Goal: Task Accomplishment & Management: Manage account settings

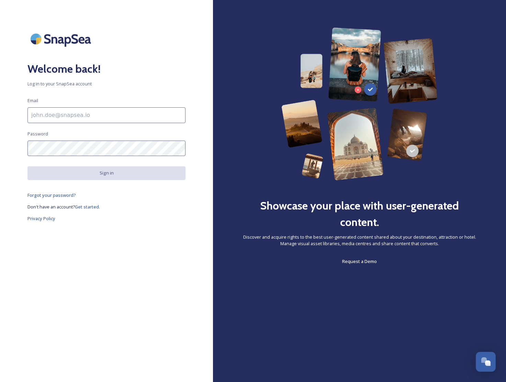
type input "[EMAIL_ADDRESS][DOMAIN_NAME]"
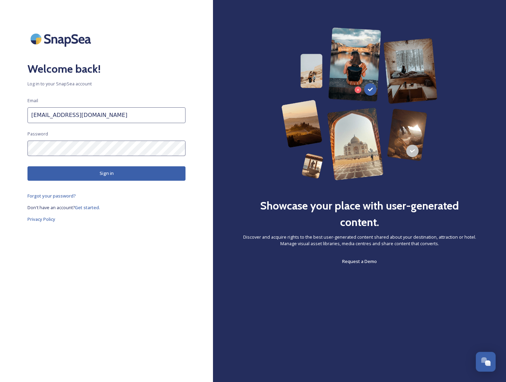
click at [83, 176] on button "Sign in" at bounding box center [106, 174] width 158 height 14
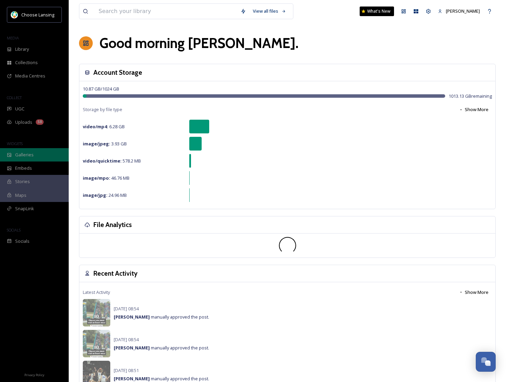
click at [43, 157] on div "Galleries" at bounding box center [34, 154] width 69 height 13
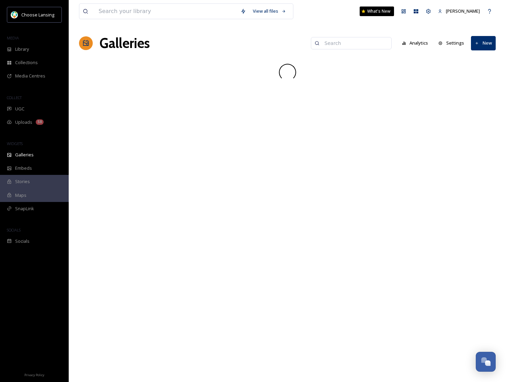
click at [334, 44] on input at bounding box center [354, 43] width 67 height 14
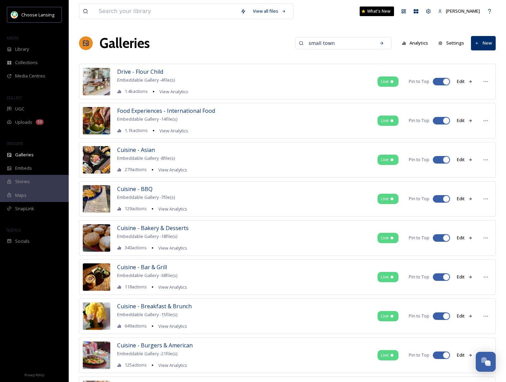
type input "small town"
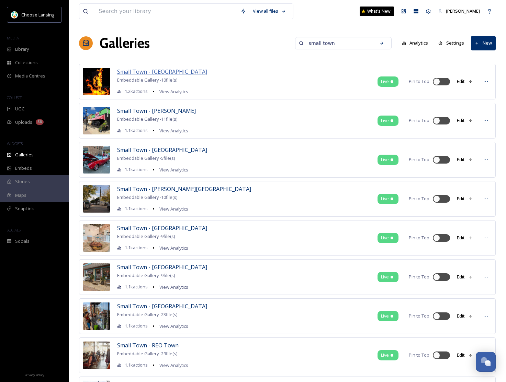
click at [160, 71] on span "Small Town - [GEOGRAPHIC_DATA]" at bounding box center [162, 72] width 90 height 8
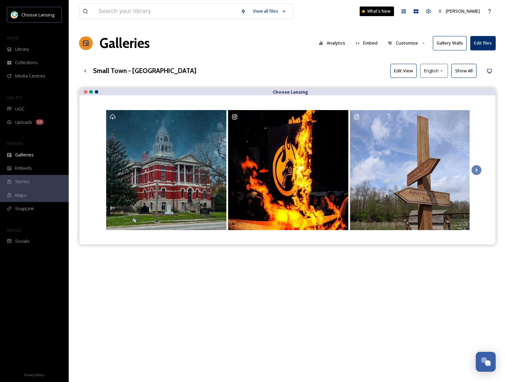
click at [410, 43] on button "Customise" at bounding box center [406, 42] width 45 height 13
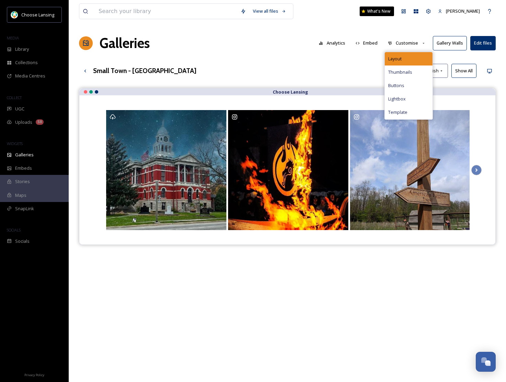
click at [406, 62] on div "Layout" at bounding box center [409, 58] width 48 height 13
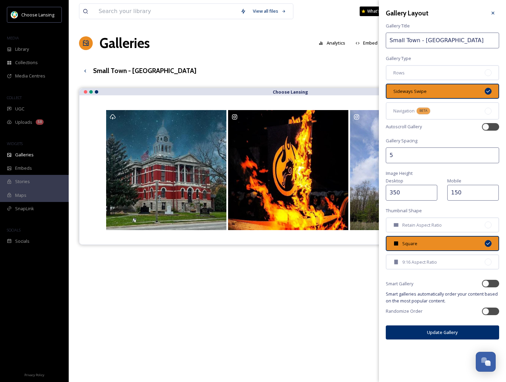
drag, startPoint x: 455, startPoint y: 191, endPoint x: 449, endPoint y: 191, distance: 6.5
click at [448, 191] on input "150" at bounding box center [473, 193] width 52 height 16
type input "2000"
click at [443, 331] on button "Update Gallery" at bounding box center [442, 333] width 113 height 14
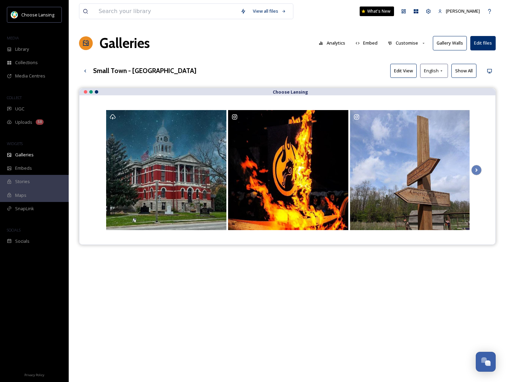
click at [408, 44] on button "Customise" at bounding box center [406, 42] width 45 height 13
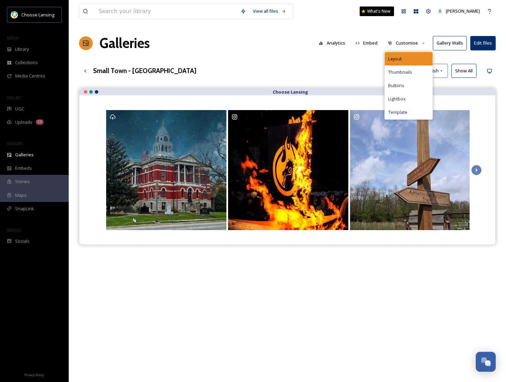
click at [408, 56] on div "Layout" at bounding box center [409, 58] width 48 height 13
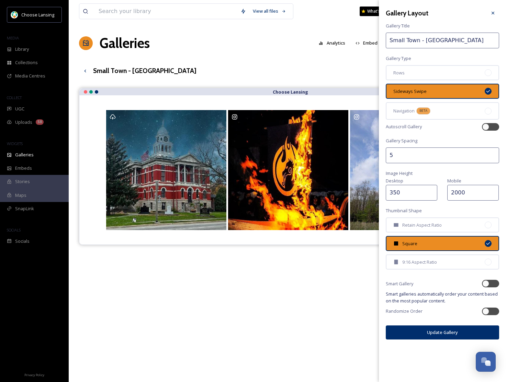
click at [465, 192] on input "2000" at bounding box center [473, 193] width 52 height 16
type input "200"
click at [456, 331] on button "Update Gallery" at bounding box center [442, 333] width 113 height 14
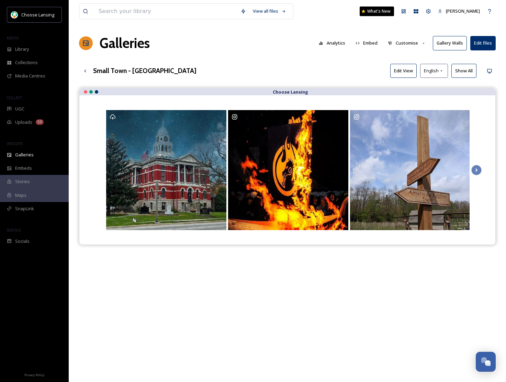
click at [418, 45] on button "Customise" at bounding box center [406, 42] width 45 height 13
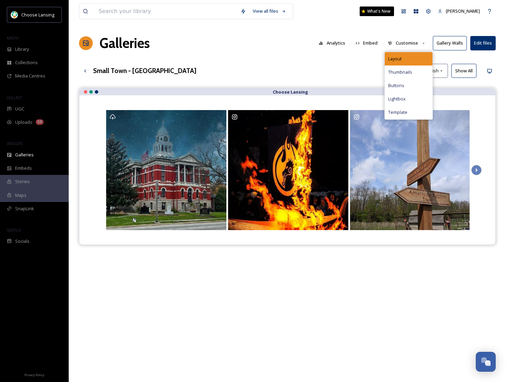
click at [414, 57] on div "Layout" at bounding box center [409, 58] width 48 height 13
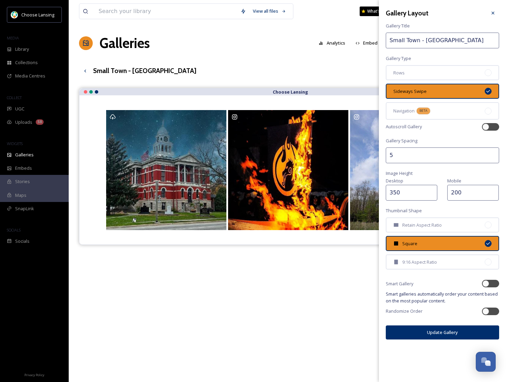
click at [457, 192] on input "200" at bounding box center [473, 193] width 52 height 16
type input "250"
drag, startPoint x: 453, startPoint y: 334, endPoint x: 434, endPoint y: 323, distance: 22.1
click at [453, 334] on button "Update Gallery" at bounding box center [442, 333] width 113 height 14
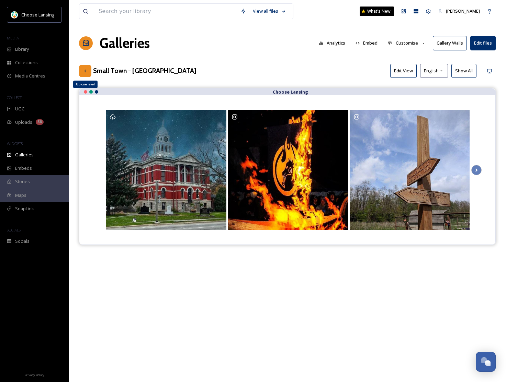
click at [87, 73] on icon at bounding box center [84, 70] width 5 height 5
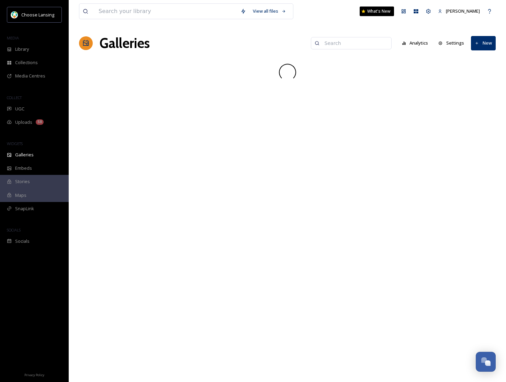
click at [333, 43] on input at bounding box center [354, 43] width 67 height 14
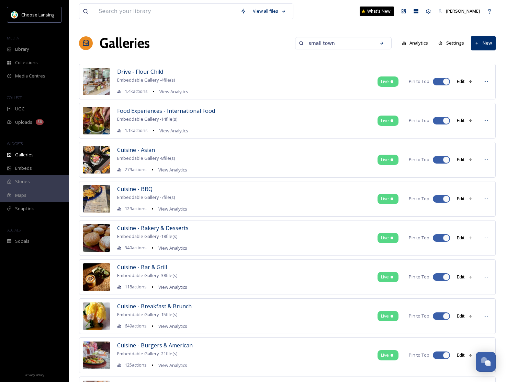
type input "small town"
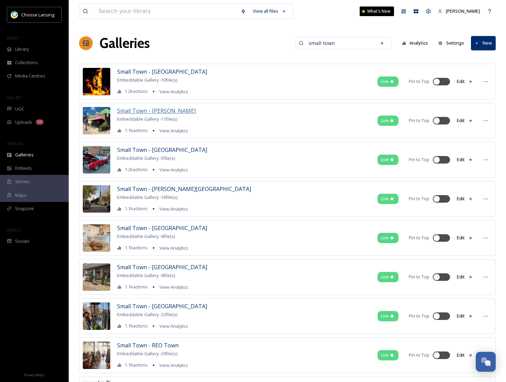
click at [141, 113] on span "Small Town - [PERSON_NAME]" at bounding box center [156, 111] width 79 height 8
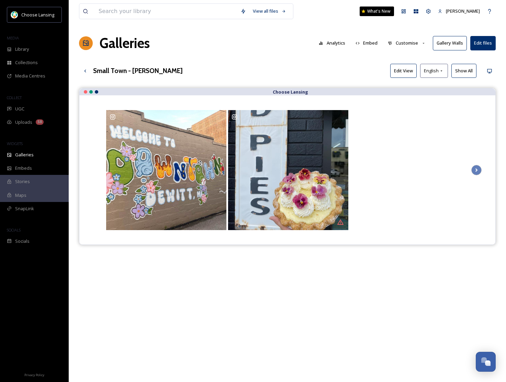
click at [408, 44] on button "Customise" at bounding box center [406, 42] width 45 height 13
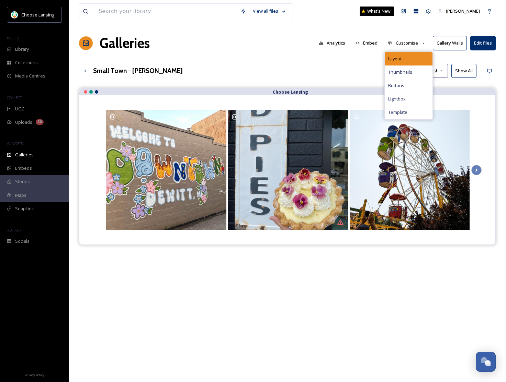
click at [406, 58] on div "Layout" at bounding box center [409, 58] width 48 height 13
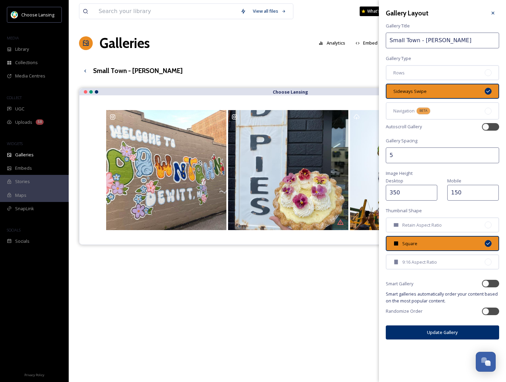
drag, startPoint x: 456, startPoint y: 191, endPoint x: 453, endPoint y: 191, distance: 3.5
click at [456, 191] on input "150" at bounding box center [473, 193] width 52 height 16
click at [452, 192] on input "150" at bounding box center [473, 193] width 52 height 16
type input "250"
click at [408, 332] on button "Update Gallery" at bounding box center [442, 333] width 113 height 14
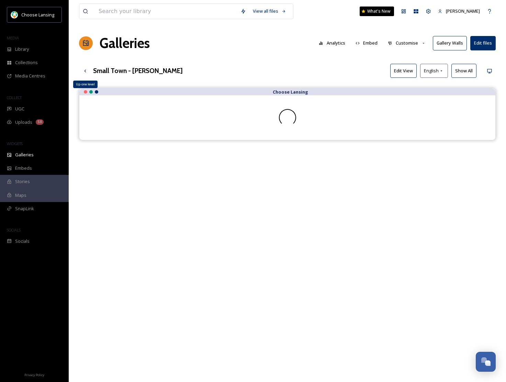
drag, startPoint x: 84, startPoint y: 73, endPoint x: 92, endPoint y: 73, distance: 7.2
click at [87, 73] on icon at bounding box center [84, 70] width 5 height 5
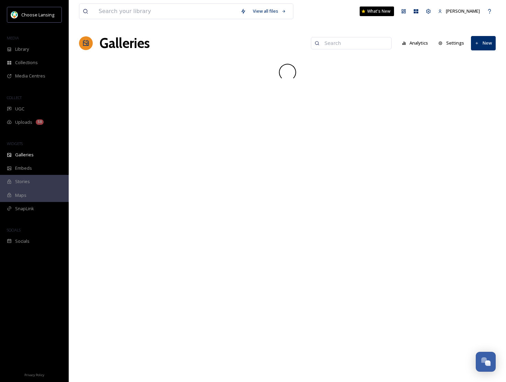
click at [336, 42] on input at bounding box center [354, 43] width 67 height 14
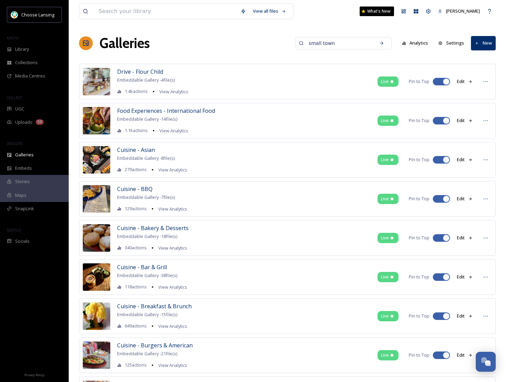
type input "small town"
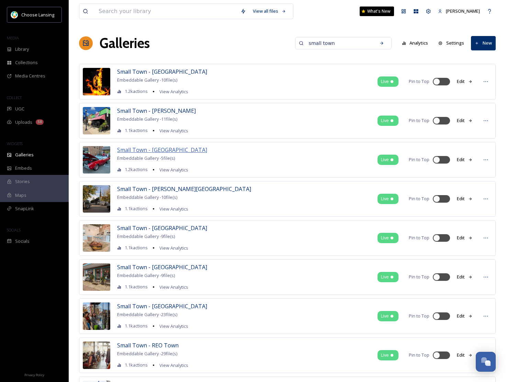
click at [160, 152] on span "Small Town - [GEOGRAPHIC_DATA]" at bounding box center [162, 150] width 90 height 8
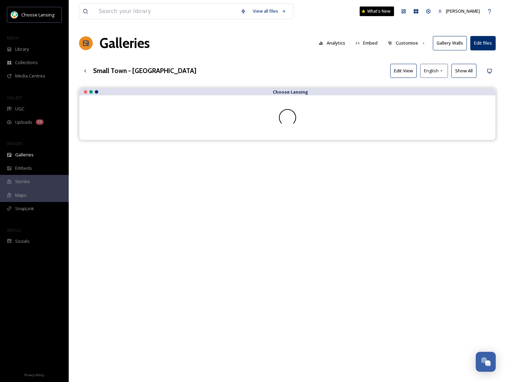
drag, startPoint x: 408, startPoint y: 43, endPoint x: 410, endPoint y: 49, distance: 7.1
click at [408, 43] on button "Customise" at bounding box center [406, 42] width 45 height 13
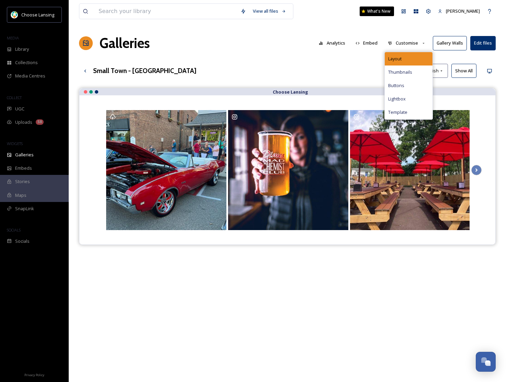
click at [410, 56] on div "Layout" at bounding box center [409, 58] width 48 height 13
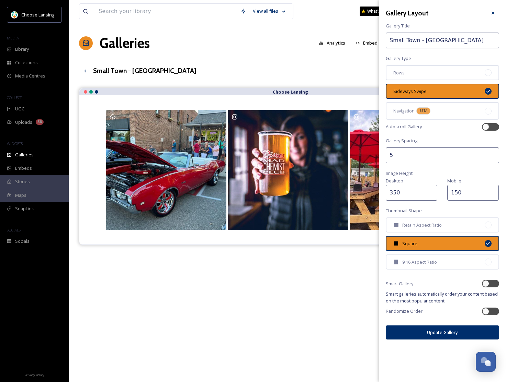
click at [453, 191] on input "150" at bounding box center [473, 193] width 52 height 16
type input "250"
click at [430, 335] on button "Update Gallery" at bounding box center [442, 333] width 113 height 14
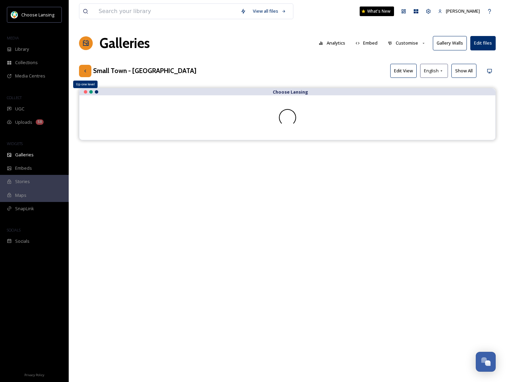
click at [89, 73] on div "Up one level" at bounding box center [85, 71] width 12 height 12
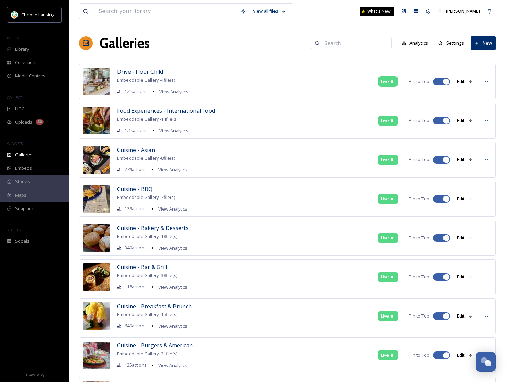
click at [336, 44] on input at bounding box center [354, 43] width 67 height 14
type input "small"
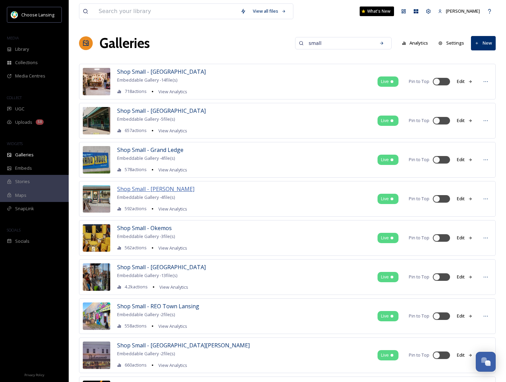
click at [154, 192] on span "Shop Small - [PERSON_NAME]" at bounding box center [155, 189] width 77 height 8
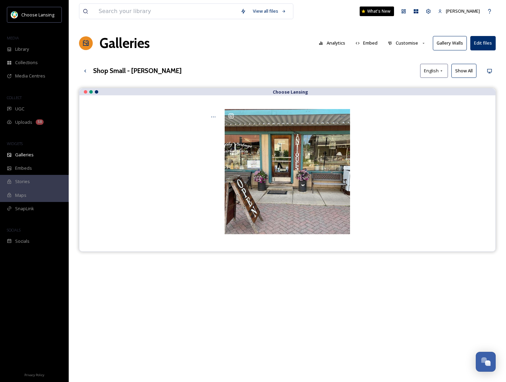
click at [410, 46] on button "Customise" at bounding box center [406, 42] width 45 height 13
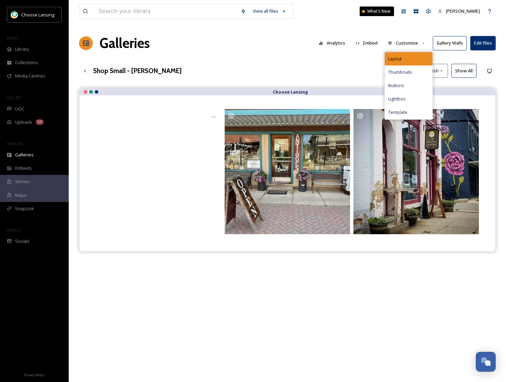
click at [408, 58] on div "Layout" at bounding box center [409, 58] width 48 height 13
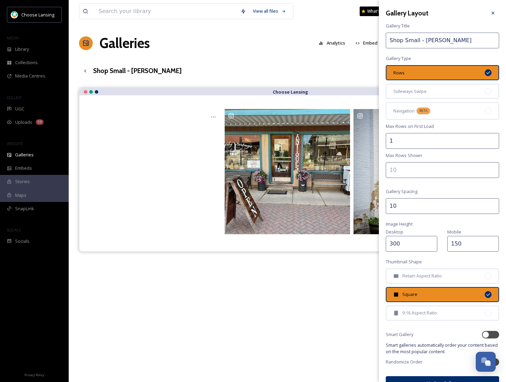
click at [453, 243] on input "150" at bounding box center [473, 244] width 52 height 16
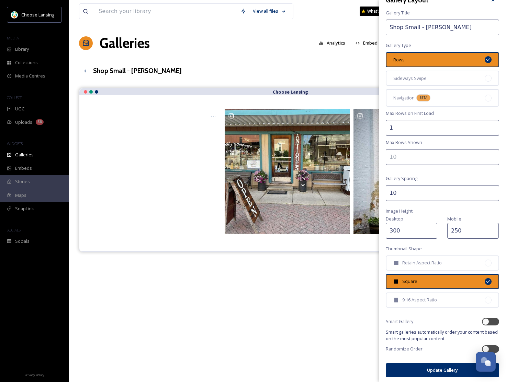
type input "250"
click at [426, 373] on button "Update Gallery" at bounding box center [442, 371] width 113 height 14
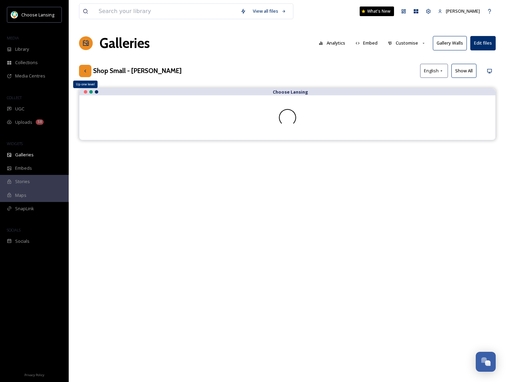
click at [85, 69] on icon at bounding box center [84, 70] width 5 height 5
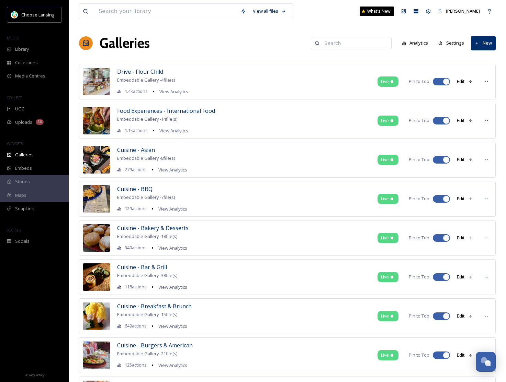
click at [358, 46] on input at bounding box center [354, 43] width 67 height 14
type input "small"
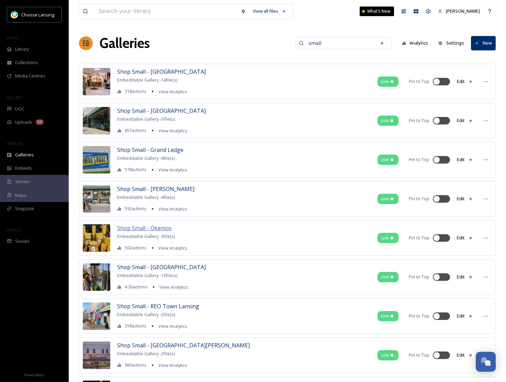
click at [162, 229] on span "Shop Small - Okemos" at bounding box center [144, 229] width 55 height 8
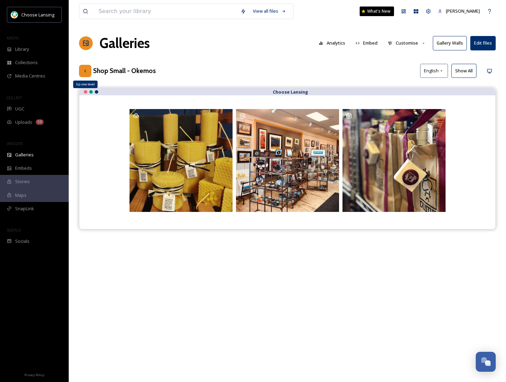
click at [87, 70] on icon at bounding box center [84, 70] width 5 height 5
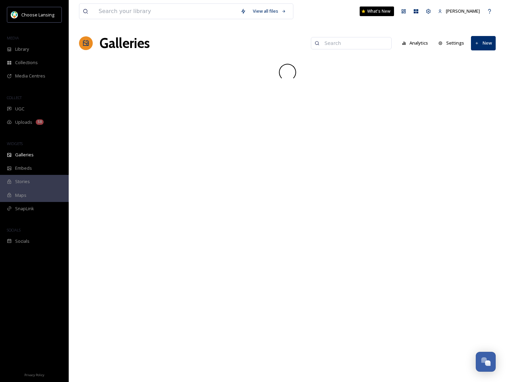
click at [333, 44] on input at bounding box center [354, 43] width 67 height 14
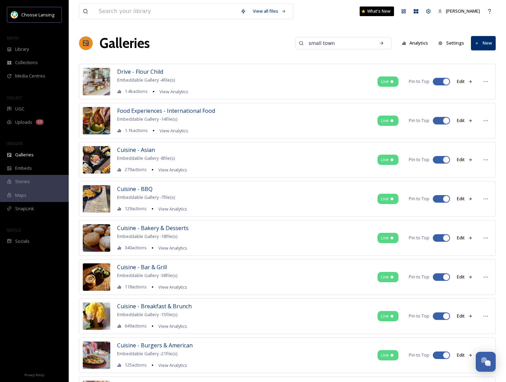
type input "small town"
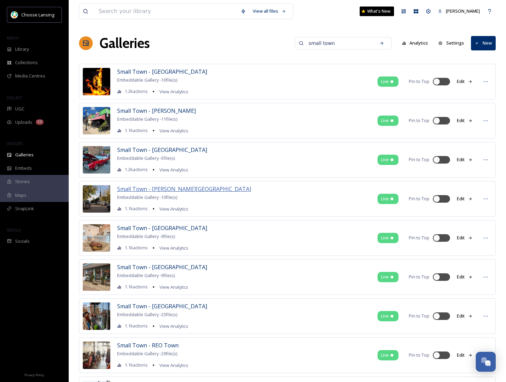
click at [173, 190] on span "Small Town - [PERSON_NAME][GEOGRAPHIC_DATA]" at bounding box center [184, 189] width 134 height 8
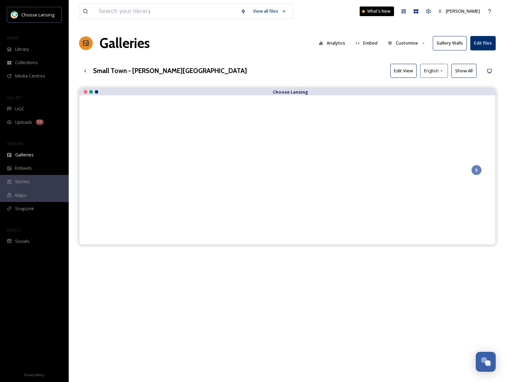
drag, startPoint x: 409, startPoint y: 44, endPoint x: 411, endPoint y: 49, distance: 5.8
click at [409, 44] on button "Customise" at bounding box center [406, 42] width 45 height 13
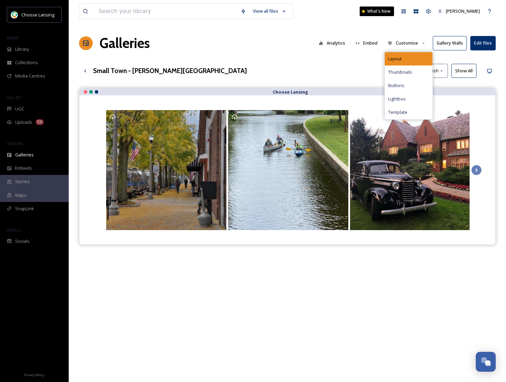
click at [409, 56] on div "Layout" at bounding box center [409, 58] width 48 height 13
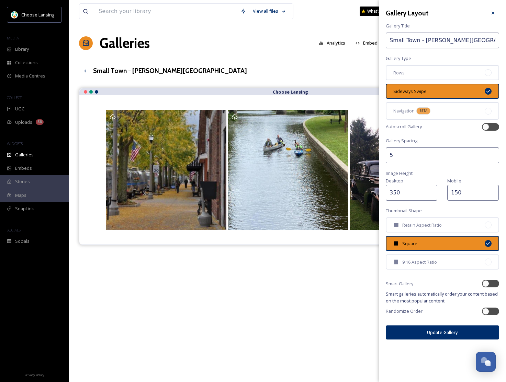
click at [453, 192] on input "150" at bounding box center [473, 193] width 52 height 16
type input "250"
click at [440, 332] on button "Update Gallery" at bounding box center [442, 333] width 113 height 14
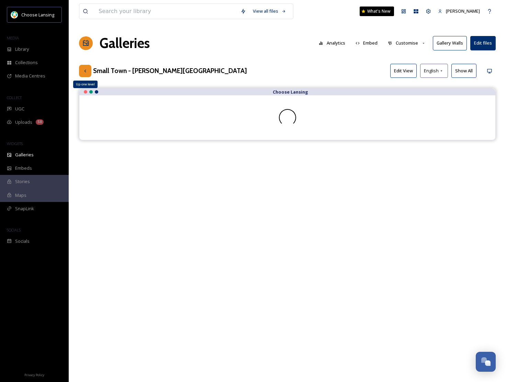
click at [89, 73] on div "Up one level" at bounding box center [85, 71] width 12 height 12
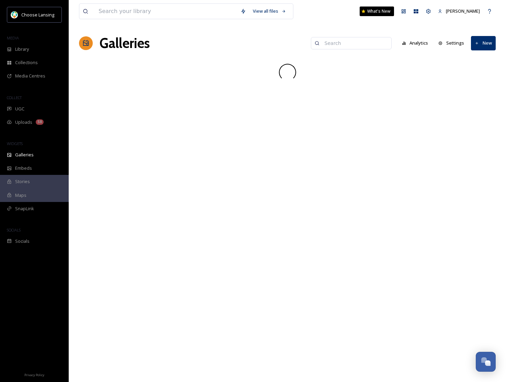
click at [351, 41] on input at bounding box center [354, 43] width 67 height 14
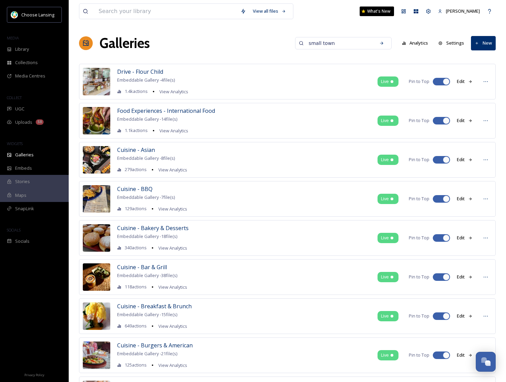
type input "small town"
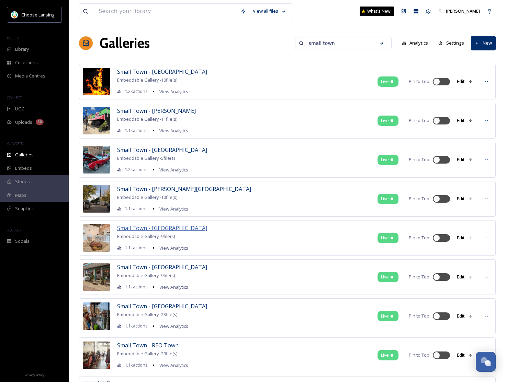
click at [162, 227] on span "Small Town - [GEOGRAPHIC_DATA]" at bounding box center [162, 229] width 90 height 8
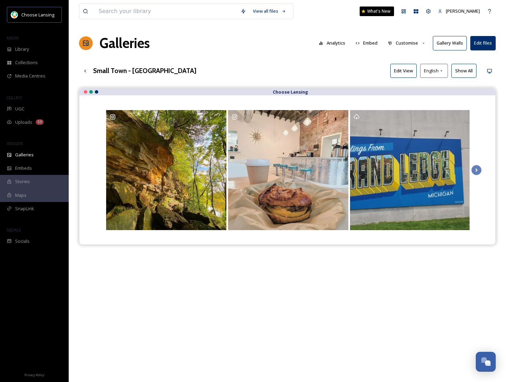
drag, startPoint x: 410, startPoint y: 44, endPoint x: 414, endPoint y: 49, distance: 6.6
click at [410, 44] on button "Customise" at bounding box center [406, 42] width 45 height 13
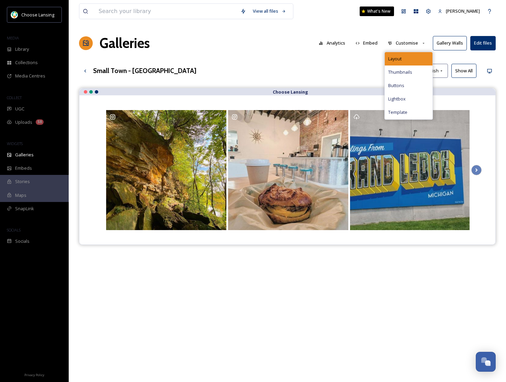
click at [418, 57] on div "Layout" at bounding box center [409, 58] width 48 height 13
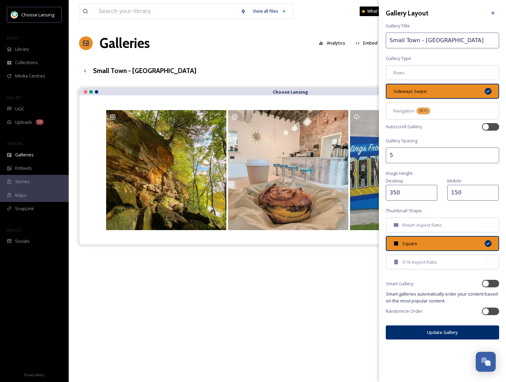
click at [454, 189] on input "150" at bounding box center [473, 193] width 52 height 16
type input "250"
click at [450, 333] on button "Update Gallery" at bounding box center [442, 333] width 113 height 14
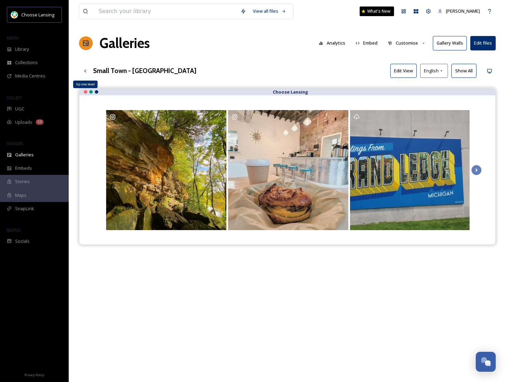
drag, startPoint x: 87, startPoint y: 73, endPoint x: 92, endPoint y: 72, distance: 4.9
click at [88, 73] on div "Up one level" at bounding box center [85, 71] width 12 height 12
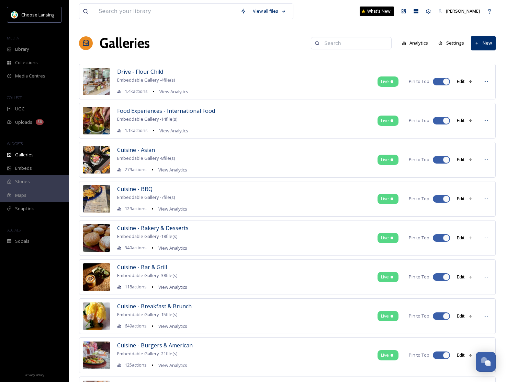
click at [335, 44] on input at bounding box center [354, 43] width 67 height 14
type input "small town"
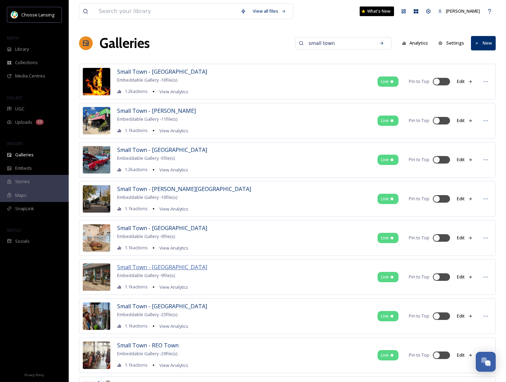
click at [160, 269] on span "Small Town - [GEOGRAPHIC_DATA]" at bounding box center [162, 268] width 90 height 8
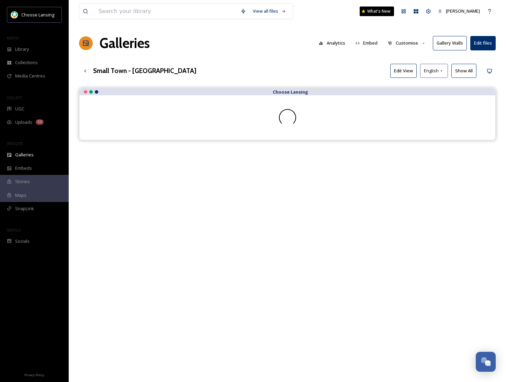
drag, startPoint x: 410, startPoint y: 43, endPoint x: 410, endPoint y: 49, distance: 5.8
click at [410, 43] on button "Customise" at bounding box center [406, 42] width 45 height 13
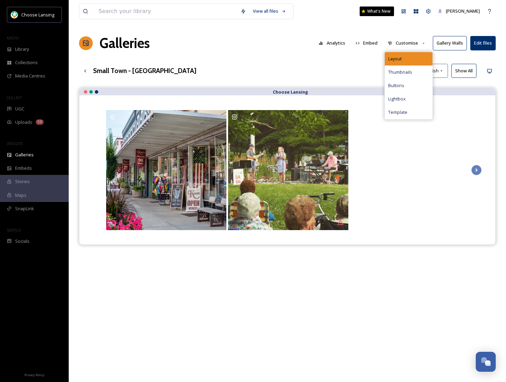
click at [410, 54] on div "Layout" at bounding box center [409, 58] width 48 height 13
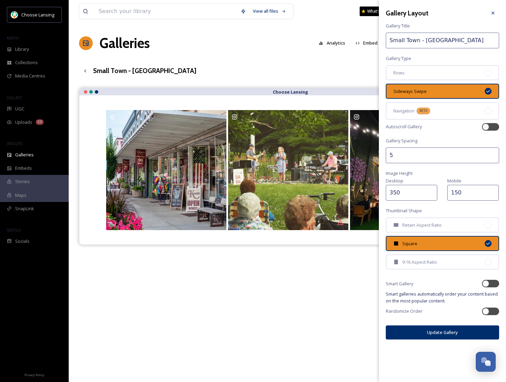
click at [455, 192] on input "150" at bounding box center [473, 193] width 52 height 16
type input "250"
click at [432, 333] on button "Update Gallery" at bounding box center [442, 333] width 113 height 14
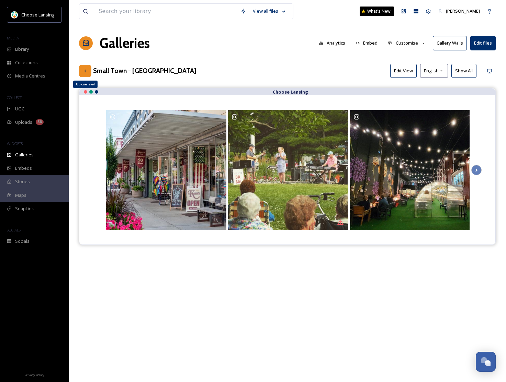
click at [81, 71] on div "Up one level" at bounding box center [85, 71] width 12 height 12
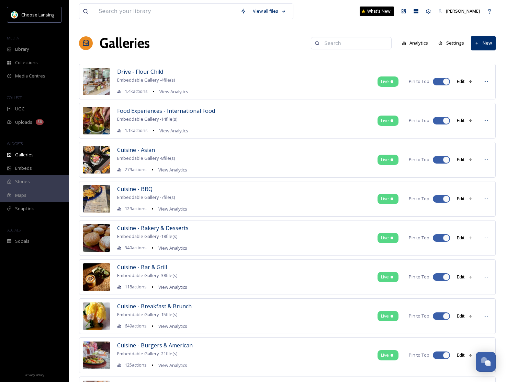
click at [336, 42] on input at bounding box center [354, 43] width 67 height 14
type input "small town"
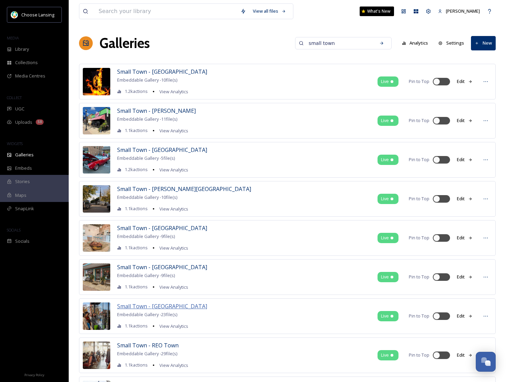
click at [154, 310] on span "Small Town - [GEOGRAPHIC_DATA]" at bounding box center [162, 307] width 90 height 8
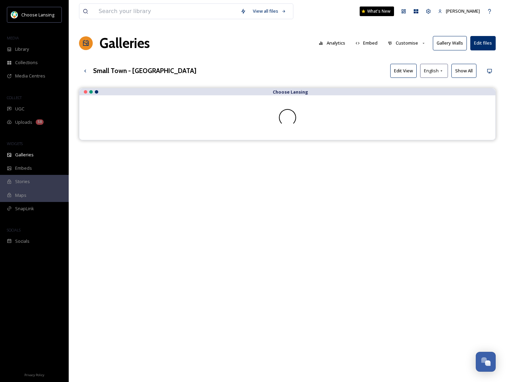
click at [412, 46] on button "Customise" at bounding box center [406, 42] width 45 height 13
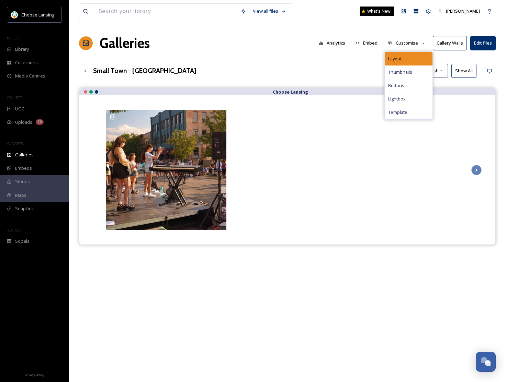
click at [412, 53] on div "Layout" at bounding box center [409, 58] width 48 height 13
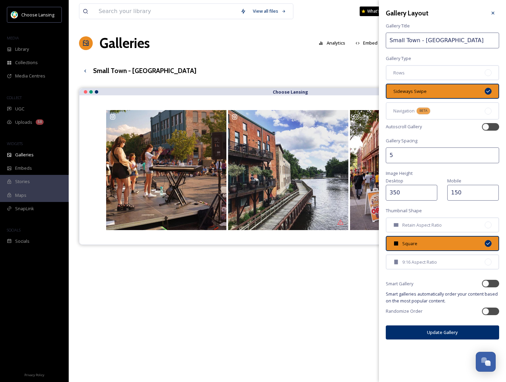
click at [454, 190] on input "150" at bounding box center [473, 193] width 52 height 16
type input "250"
click at [432, 332] on button "Update Gallery" at bounding box center [442, 333] width 113 height 14
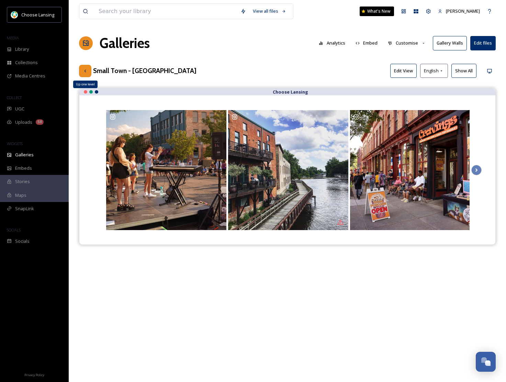
click at [85, 70] on icon at bounding box center [85, 70] width 2 height 3
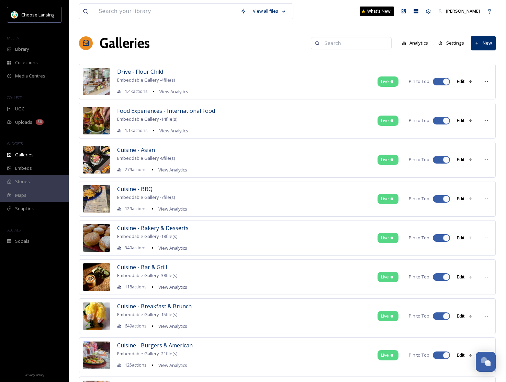
click at [336, 45] on input at bounding box center [354, 43] width 67 height 14
type input "small"
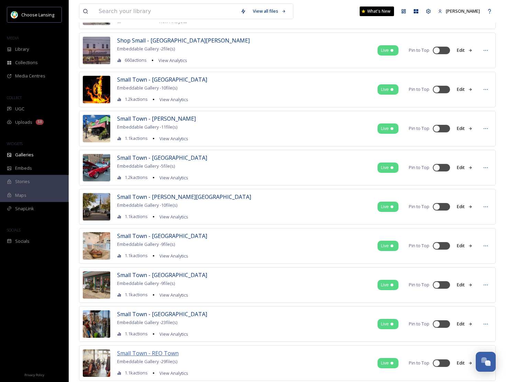
scroll to position [306, 0]
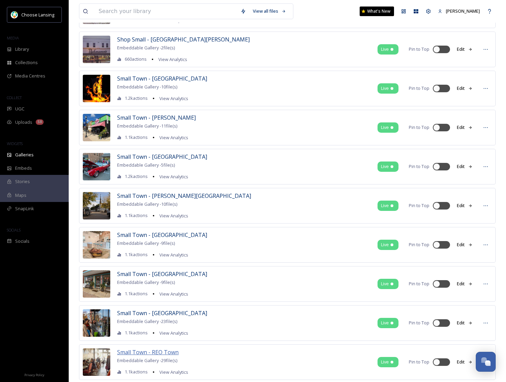
click at [168, 355] on span "Small Town - REO Town" at bounding box center [147, 353] width 61 height 8
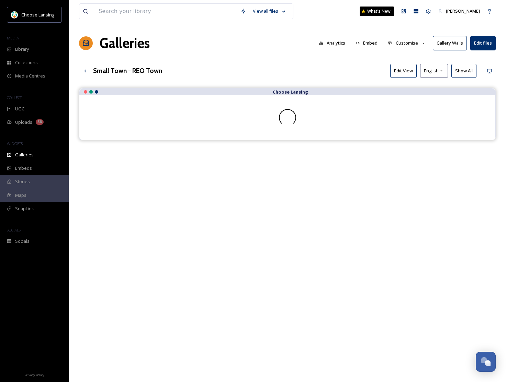
drag, startPoint x: 409, startPoint y: 44, endPoint x: 409, endPoint y: 50, distance: 6.2
click at [409, 44] on button "Customise" at bounding box center [406, 42] width 45 height 13
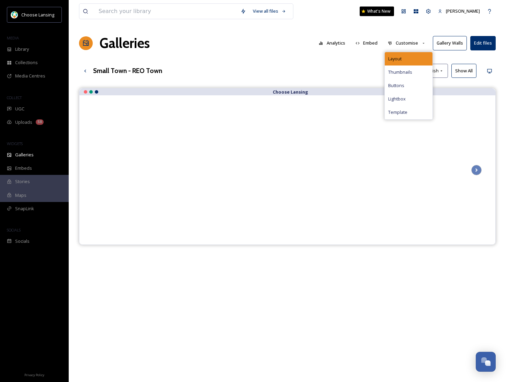
click at [409, 52] on div "Layout" at bounding box center [409, 58] width 48 height 13
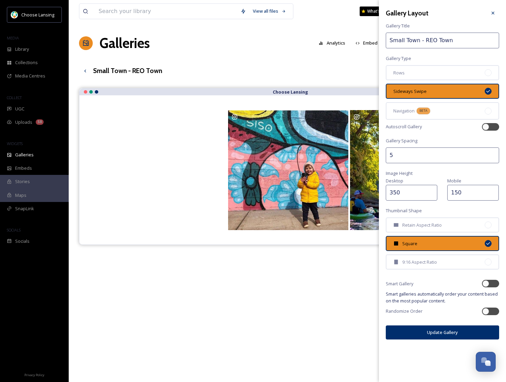
click at [453, 192] on input "150" at bounding box center [473, 193] width 52 height 16
type input "250"
click at [447, 329] on button "Update Gallery" at bounding box center [442, 333] width 113 height 14
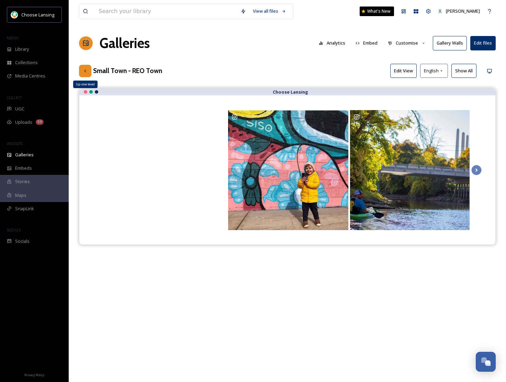
click at [85, 68] on icon at bounding box center [84, 70] width 5 height 5
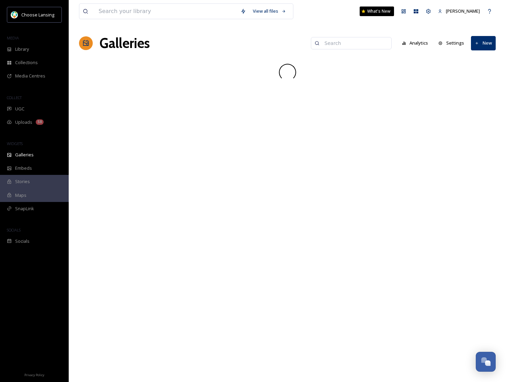
click at [338, 41] on input at bounding box center [354, 43] width 67 height 14
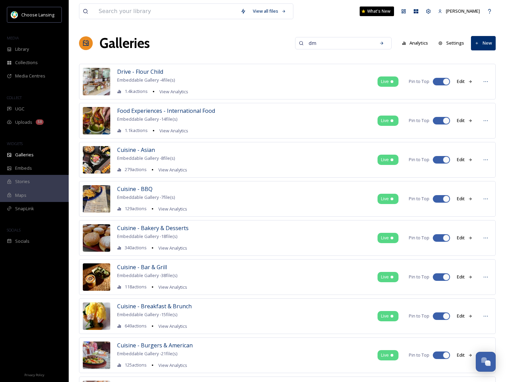
type input "d"
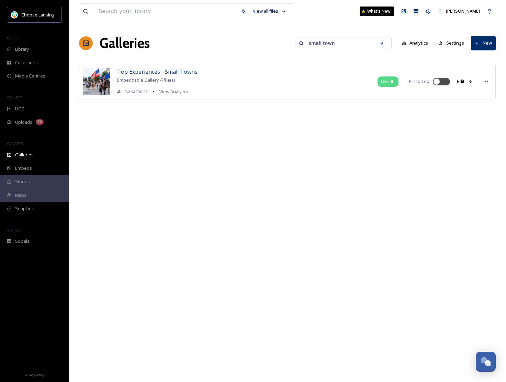
type input "small town"
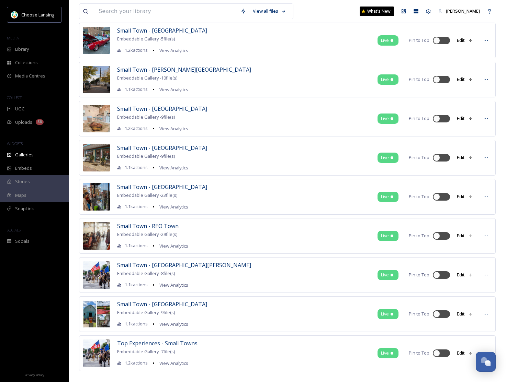
scroll to position [120, 0]
click at [162, 263] on span "Small Town - [GEOGRAPHIC_DATA][PERSON_NAME]" at bounding box center [184, 265] width 134 height 8
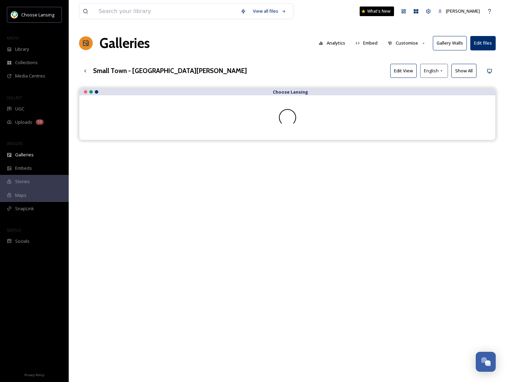
drag, startPoint x: 406, startPoint y: 43, endPoint x: 407, endPoint y: 47, distance: 4.5
click at [406, 43] on button "Customise" at bounding box center [406, 42] width 45 height 13
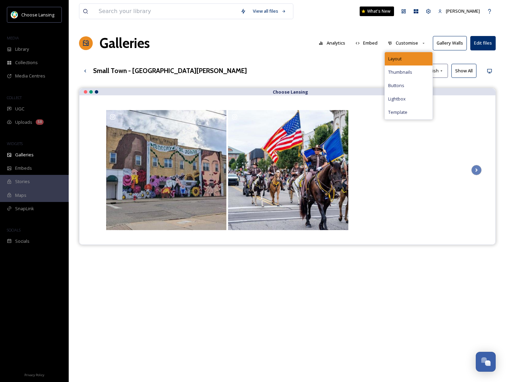
click at [406, 54] on div "Layout" at bounding box center [409, 58] width 48 height 13
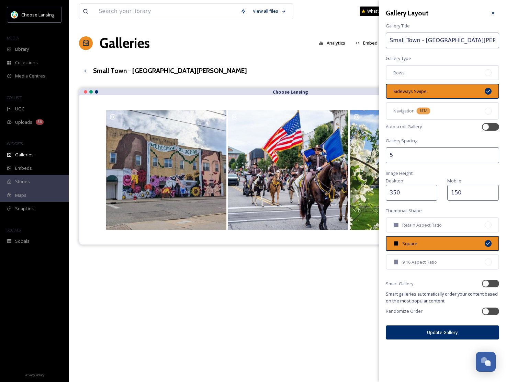
click at [454, 192] on input "150" at bounding box center [473, 193] width 52 height 16
type input "250"
click at [438, 334] on button "Update Gallery" at bounding box center [442, 333] width 113 height 14
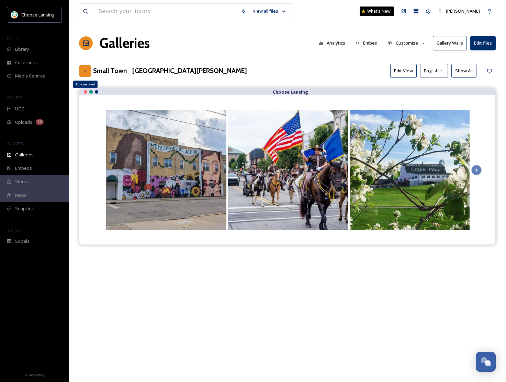
click at [85, 71] on icon at bounding box center [85, 70] width 2 height 3
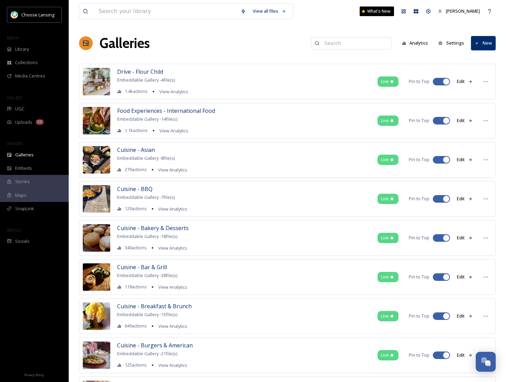
click at [354, 47] on input at bounding box center [354, 43] width 67 height 14
type input "small town"
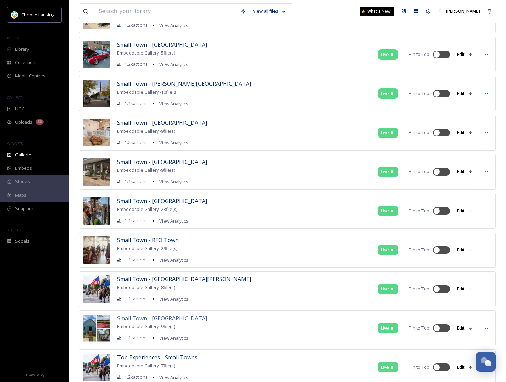
scroll to position [106, 0]
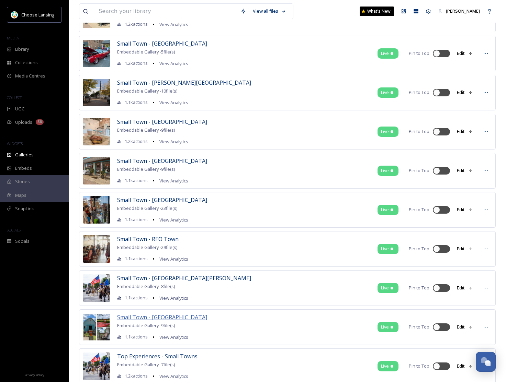
click at [169, 318] on span "Small Town - [GEOGRAPHIC_DATA]" at bounding box center [162, 318] width 90 height 8
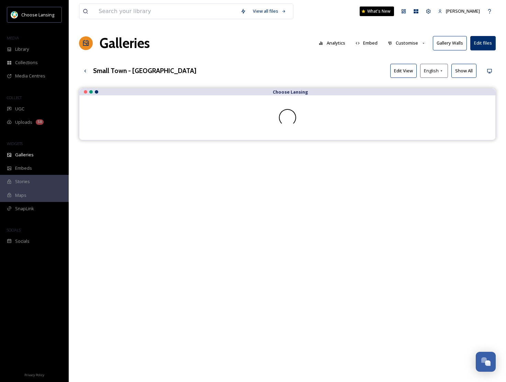
drag, startPoint x: 402, startPoint y: 44, endPoint x: 405, endPoint y: 50, distance: 6.8
click at [402, 44] on button "Customise" at bounding box center [406, 42] width 45 height 13
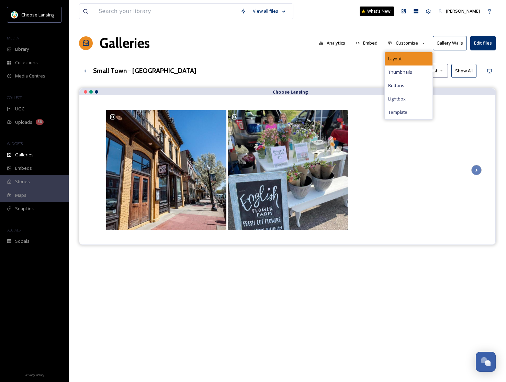
click at [405, 54] on div "Layout" at bounding box center [409, 58] width 48 height 13
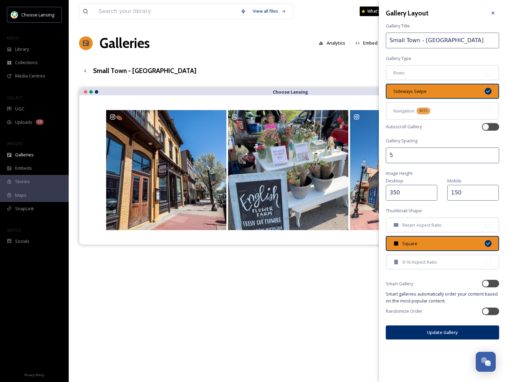
click at [454, 192] on input "150" at bounding box center [473, 193] width 52 height 16
type input "250"
click at [433, 335] on button "Update Gallery" at bounding box center [442, 333] width 113 height 14
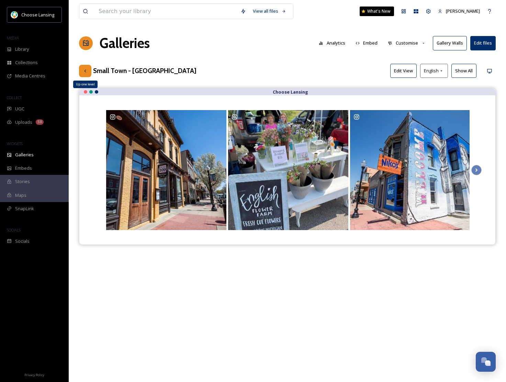
click at [85, 68] on icon at bounding box center [84, 70] width 5 height 5
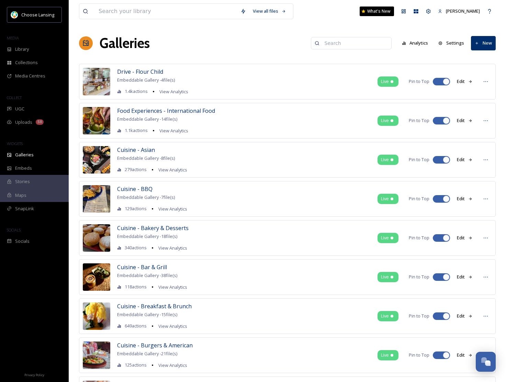
click at [341, 44] on input at bounding box center [354, 43] width 67 height 14
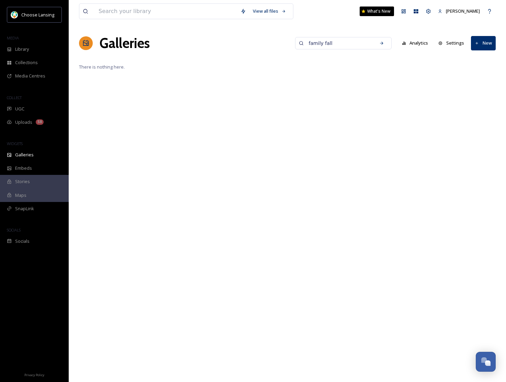
drag, startPoint x: 339, startPoint y: 44, endPoint x: 313, endPoint y: 43, distance: 25.8
click at [313, 43] on input "family fall" at bounding box center [338, 43] width 67 height 14
type input "fall"
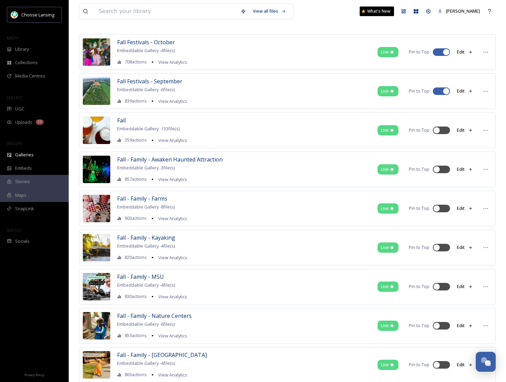
scroll to position [30, 0]
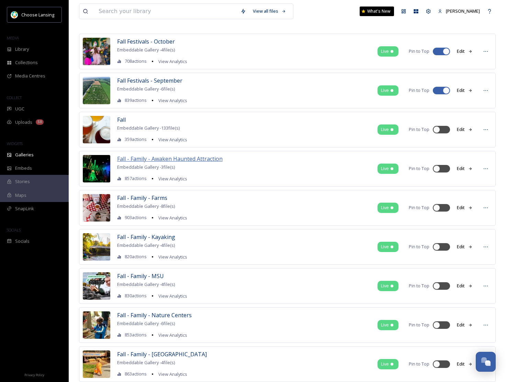
click at [174, 158] on span "Fall - Family - Awaken Haunted Attraction" at bounding box center [169, 159] width 105 height 8
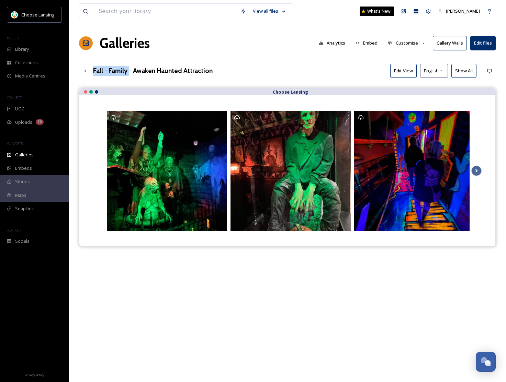
drag, startPoint x: 94, startPoint y: 71, endPoint x: 129, endPoint y: 70, distance: 35.0
click at [129, 70] on h3 "Fall - Family - Awaken Haunted Attraction" at bounding box center [152, 71] width 119 height 10
copy h3 "Fall - Family"
click at [401, 43] on button "Customise" at bounding box center [406, 42] width 45 height 13
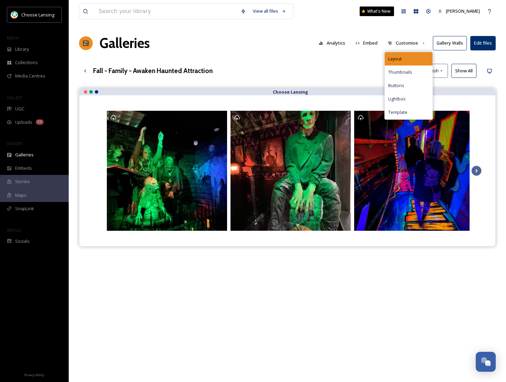
click at [401, 55] on div "Layout" at bounding box center [409, 58] width 48 height 13
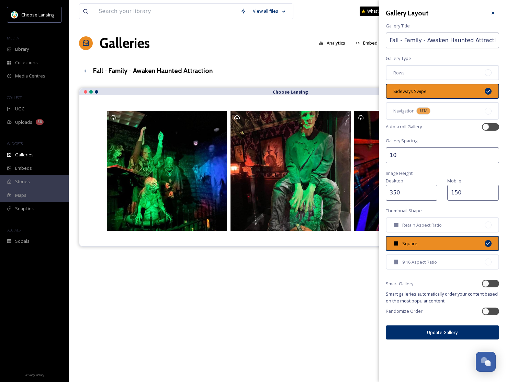
click at [454, 192] on input "150" at bounding box center [473, 193] width 52 height 16
type input "250"
click at [433, 339] on div "Gallery Layout Gallery Title Fall - Family - Awaken Haunted Attraction Gallery …" at bounding box center [442, 173] width 127 height 347
click at [434, 336] on button "Update Gallery" at bounding box center [442, 333] width 113 height 14
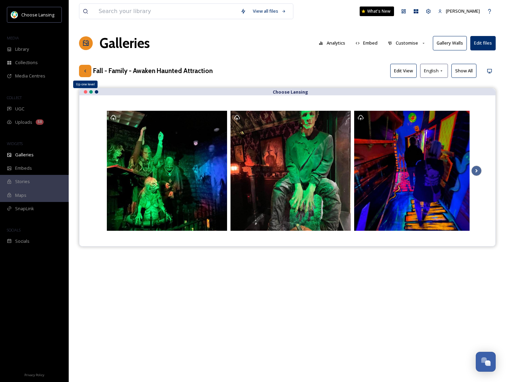
click at [88, 72] on div "Up one level" at bounding box center [85, 71] width 12 height 12
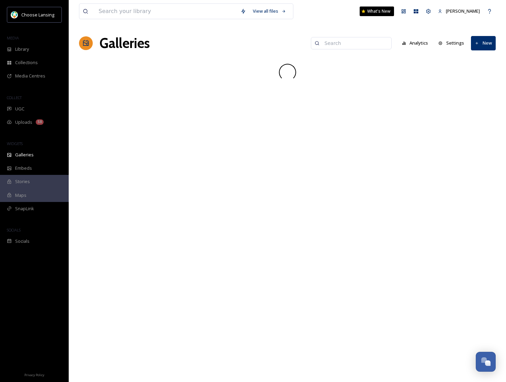
click at [341, 45] on input at bounding box center [354, 43] width 67 height 14
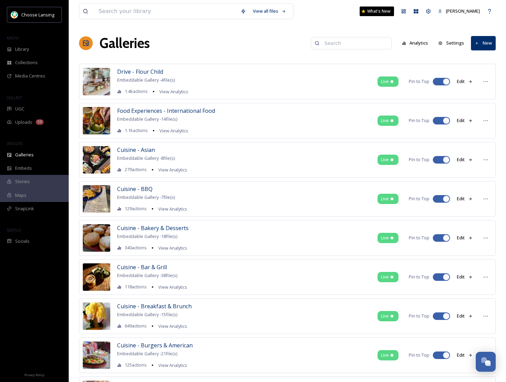
paste input "Fall - Family"
type input "Fall - Family"
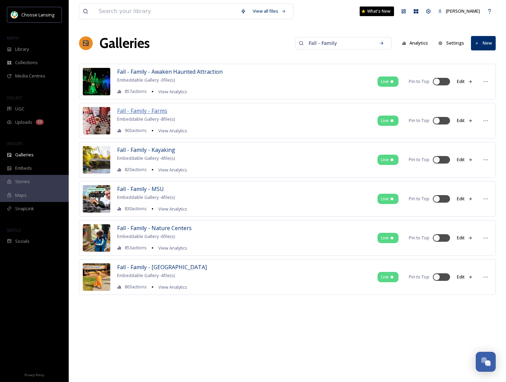
click at [153, 110] on span "Fall - Family - Farms" at bounding box center [142, 111] width 50 height 8
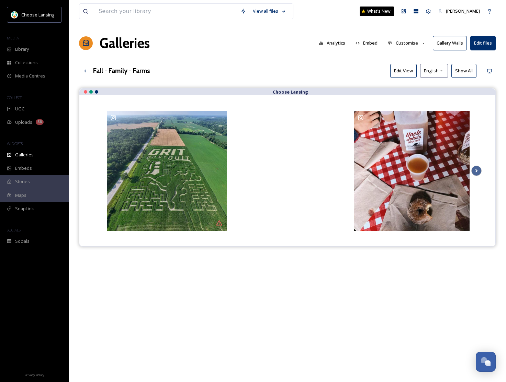
drag, startPoint x: 408, startPoint y: 43, endPoint x: 408, endPoint y: 50, distance: 6.6
click at [408, 43] on button "Customise" at bounding box center [406, 42] width 45 height 13
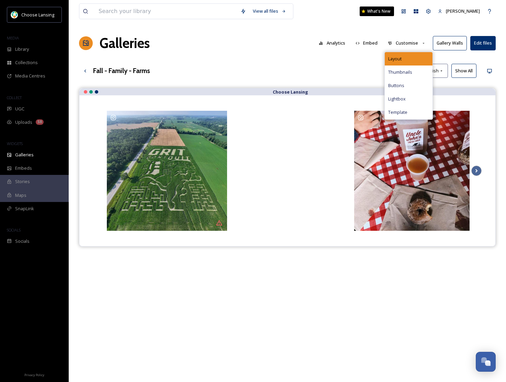
click at [406, 55] on div "Layout" at bounding box center [409, 58] width 48 height 13
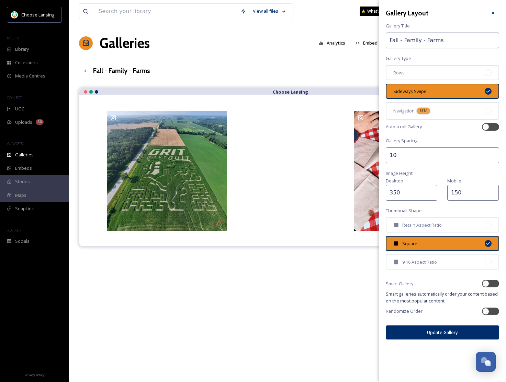
click at [454, 193] on input "150" at bounding box center [473, 193] width 52 height 16
type input "250"
click at [433, 332] on button "Update Gallery" at bounding box center [442, 333] width 113 height 14
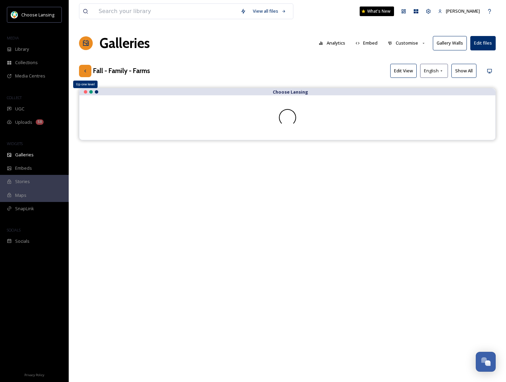
click at [88, 71] on div "Up one level" at bounding box center [85, 71] width 12 height 12
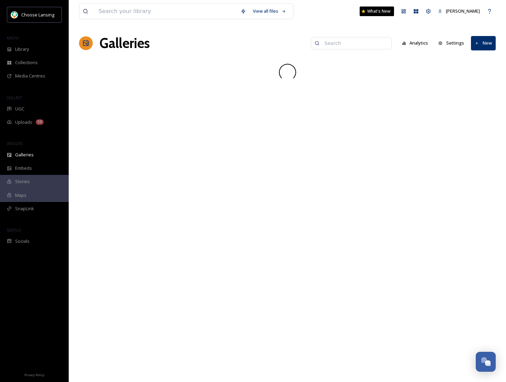
click at [335, 45] on input at bounding box center [354, 43] width 67 height 14
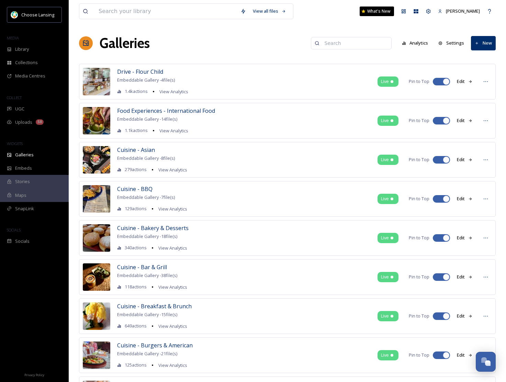
paste input "Fall - Family"
type input "Fall - Family"
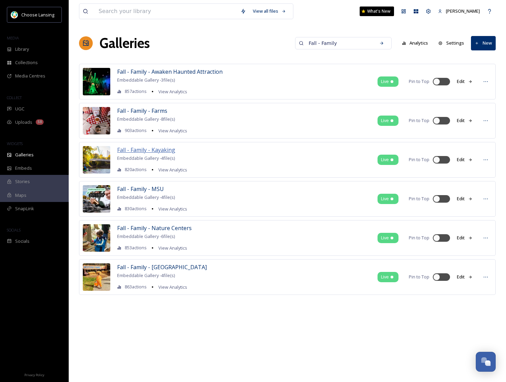
click at [170, 150] on span "Fall - Family - Kayaking" at bounding box center [146, 150] width 58 height 8
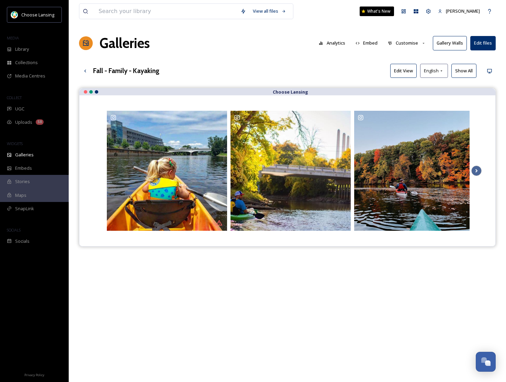
click at [413, 45] on button "Customise" at bounding box center [406, 42] width 45 height 13
click at [412, 52] on div "Layout" at bounding box center [409, 58] width 48 height 13
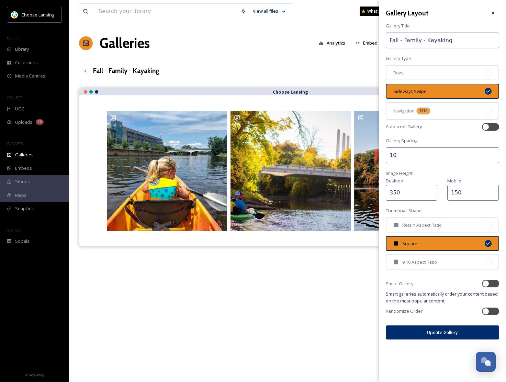
click at [454, 191] on input "150" at bounding box center [473, 193] width 52 height 16
type input "250"
click at [437, 327] on button "Update Gallery" at bounding box center [442, 333] width 113 height 14
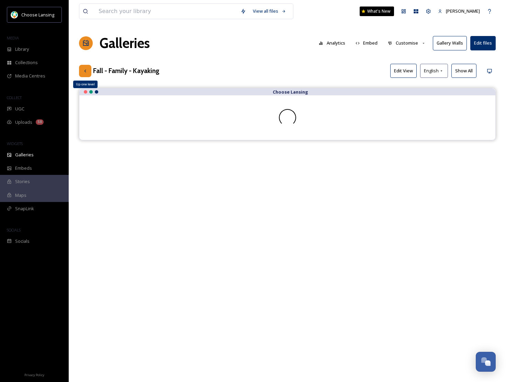
click at [86, 71] on icon at bounding box center [84, 70] width 5 height 5
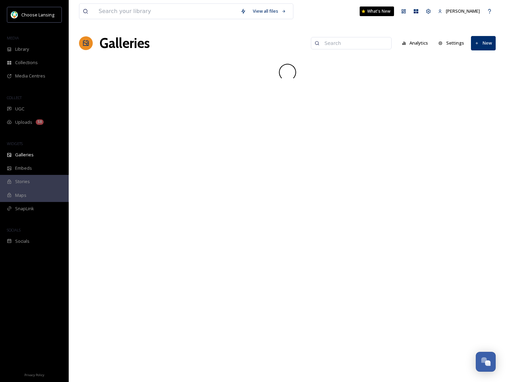
click at [334, 45] on input at bounding box center [354, 43] width 67 height 14
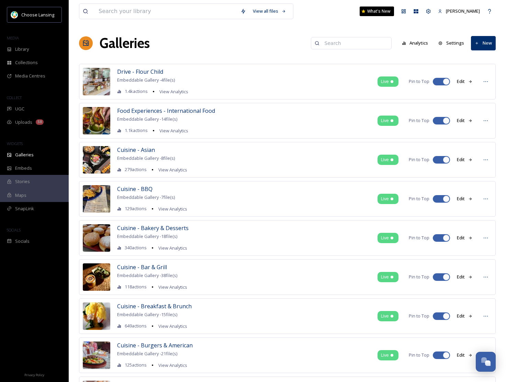
paste input "Fall - Family"
type input "Fall - Family"
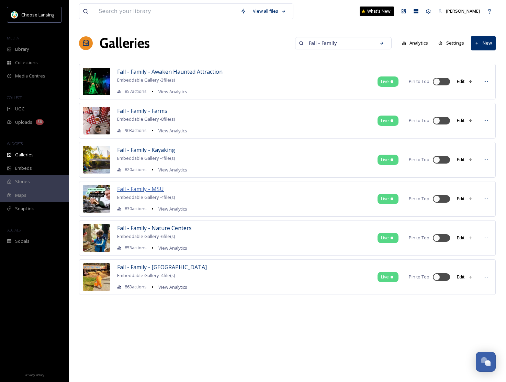
click at [152, 188] on span "Fall - Family - MSU" at bounding box center [140, 189] width 47 height 8
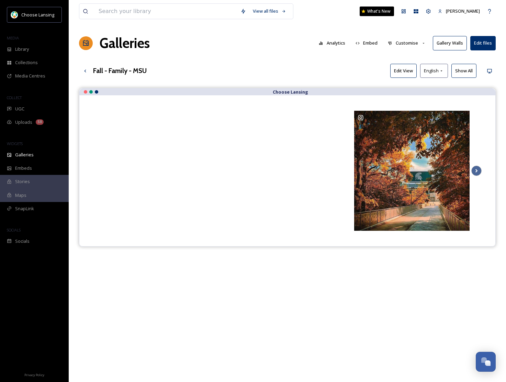
drag, startPoint x: 402, startPoint y: 43, endPoint x: 406, endPoint y: 49, distance: 7.2
click at [402, 44] on button "Customise" at bounding box center [406, 42] width 45 height 13
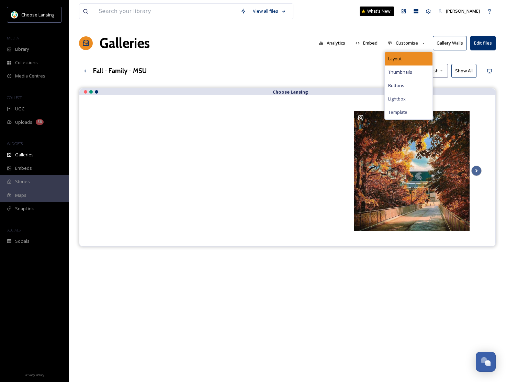
click at [401, 56] on span "Layout" at bounding box center [394, 59] width 13 height 7
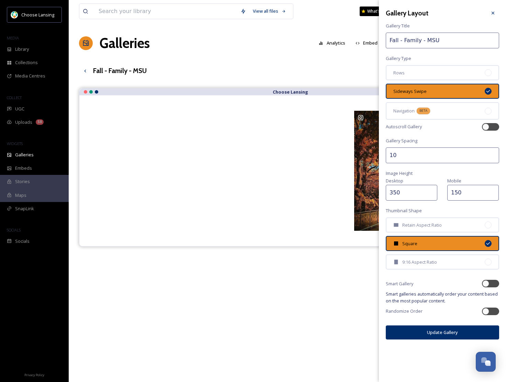
click at [453, 190] on input "150" at bounding box center [473, 193] width 52 height 16
type input "250"
click at [448, 329] on button "Update Gallery" at bounding box center [442, 333] width 113 height 14
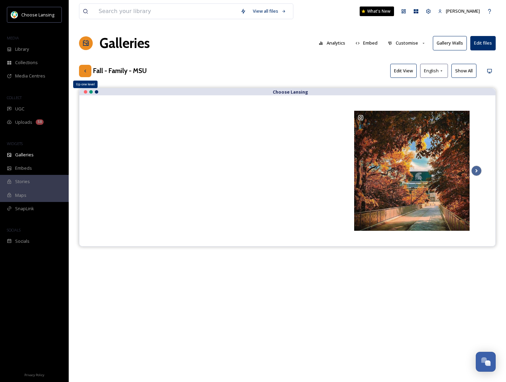
click at [85, 73] on icon at bounding box center [84, 70] width 5 height 5
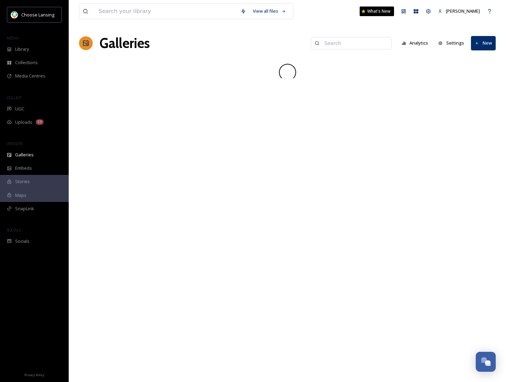
click at [340, 43] on input at bounding box center [354, 43] width 67 height 14
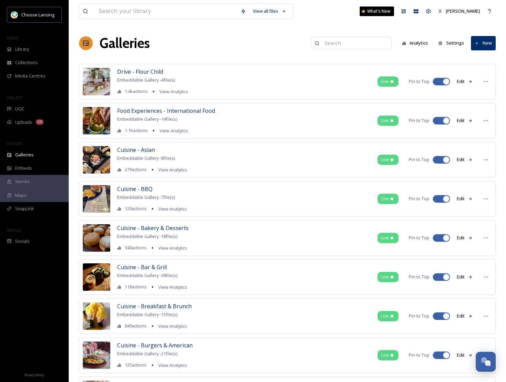
paste input "Fall - Family"
type input "Fall - Family"
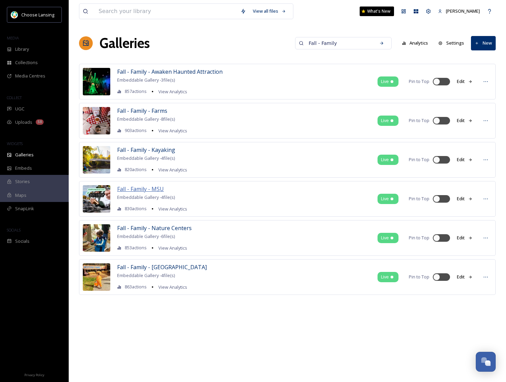
click at [144, 190] on span "Fall - Family - MSU" at bounding box center [140, 189] width 47 height 8
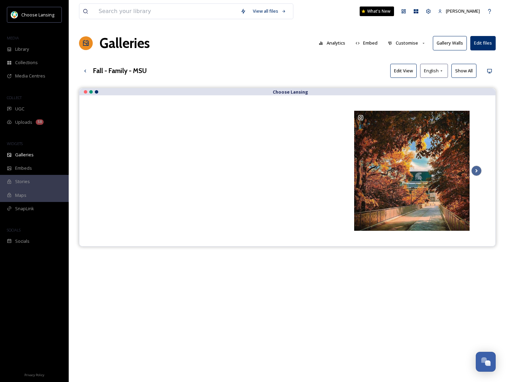
click at [404, 46] on button "Customise" at bounding box center [406, 42] width 45 height 13
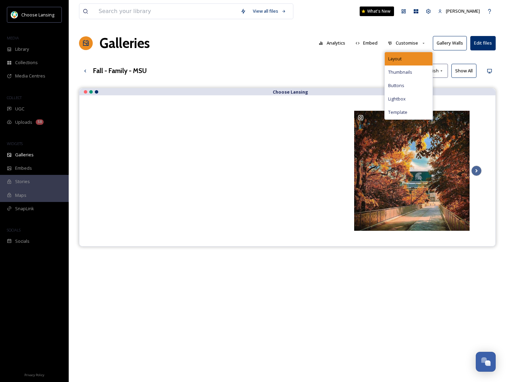
click at [401, 57] on span "Layout" at bounding box center [394, 59] width 13 height 7
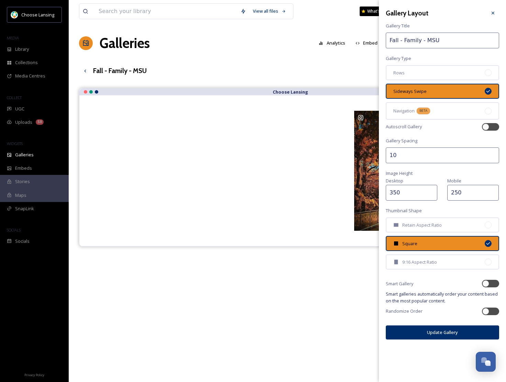
drag, startPoint x: 493, startPoint y: 13, endPoint x: 453, endPoint y: 17, distance: 40.7
click at [490, 14] on div at bounding box center [493, 13] width 12 height 12
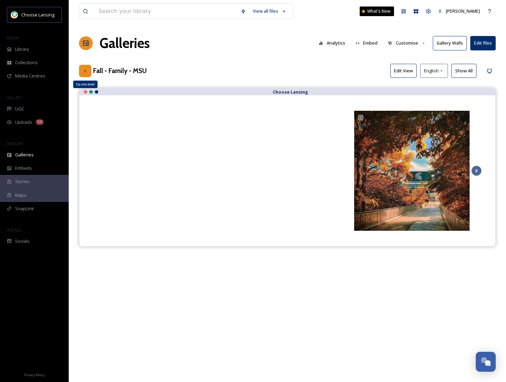
click at [85, 72] on icon at bounding box center [85, 70] width 2 height 3
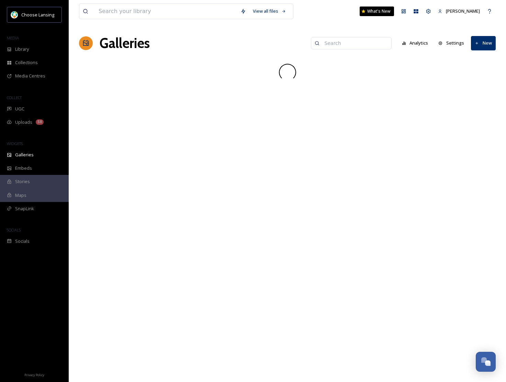
click at [347, 43] on input at bounding box center [354, 43] width 67 height 14
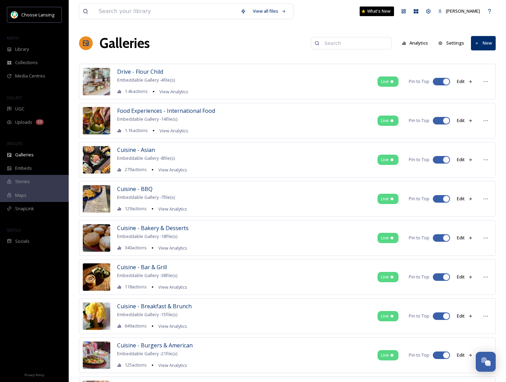
paste input "Fall - Family"
type input "Fall - Family"
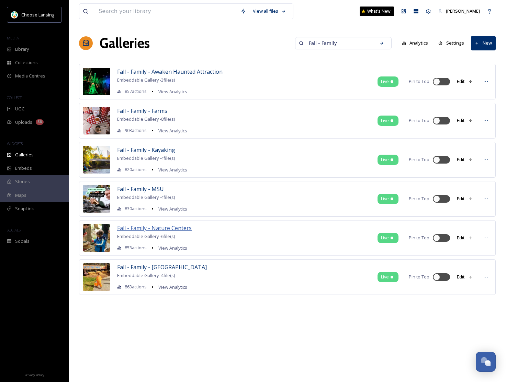
click at [170, 227] on span "Fall - Family - Nature Centers" at bounding box center [154, 229] width 75 height 8
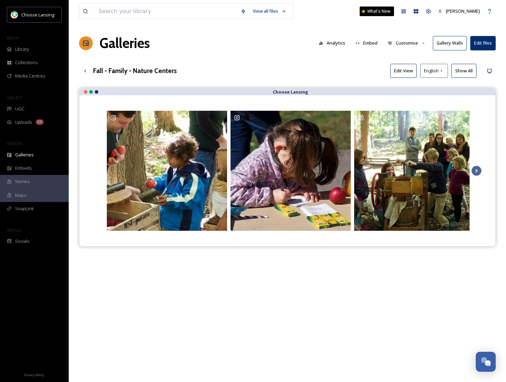
drag, startPoint x: 405, startPoint y: 43, endPoint x: 406, endPoint y: 49, distance: 6.2
click at [405, 43] on button "Customise" at bounding box center [406, 42] width 45 height 13
click at [405, 56] on div "Layout" at bounding box center [409, 58] width 48 height 13
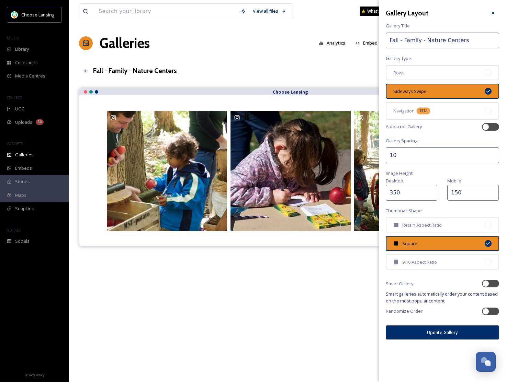
click at [454, 191] on input "150" at bounding box center [473, 193] width 52 height 16
type input "250"
click at [430, 333] on button "Update Gallery" at bounding box center [442, 333] width 113 height 14
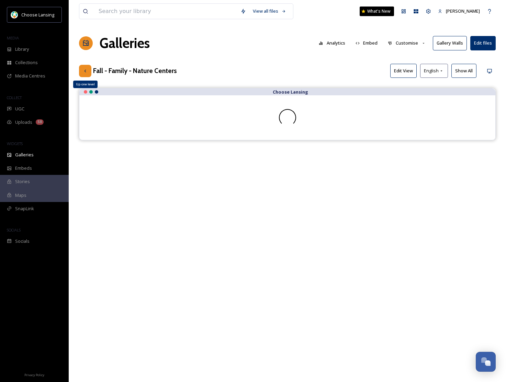
click at [89, 69] on div "Up one level" at bounding box center [85, 71] width 12 height 12
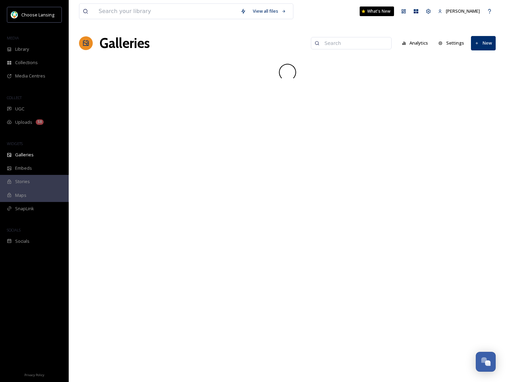
click at [350, 43] on input at bounding box center [354, 43] width 67 height 14
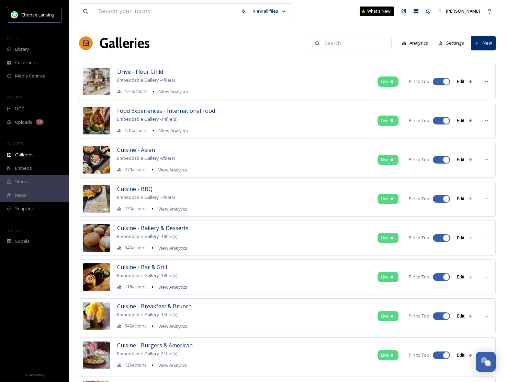
paste input "Fall - Family"
type input "Fall - Family"
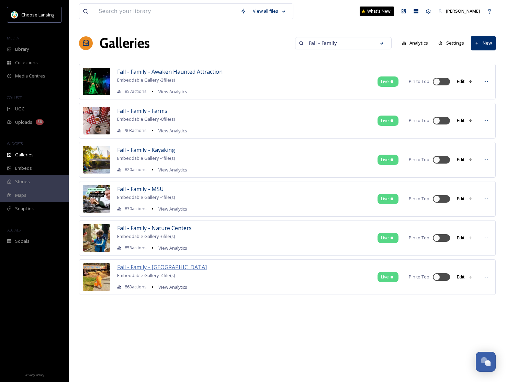
click at [140, 267] on span "Fall - Family - [GEOGRAPHIC_DATA]" at bounding box center [162, 268] width 90 height 8
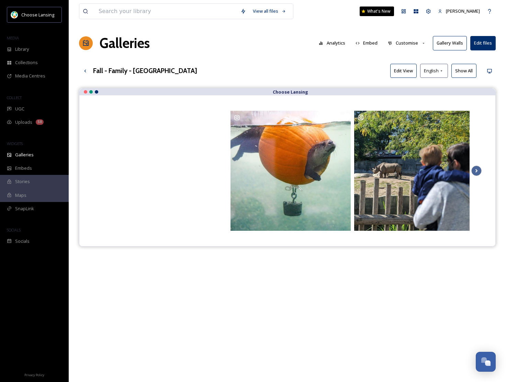
click at [401, 44] on button "Customise" at bounding box center [406, 42] width 45 height 13
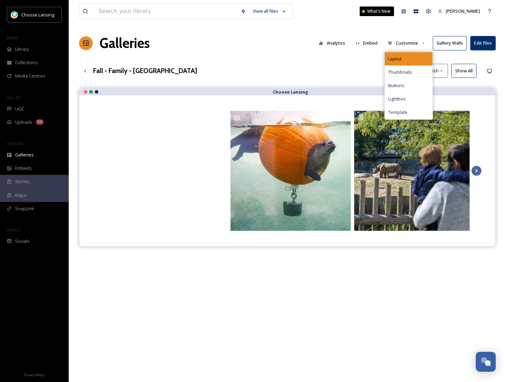
click at [399, 54] on div "Layout" at bounding box center [409, 58] width 48 height 13
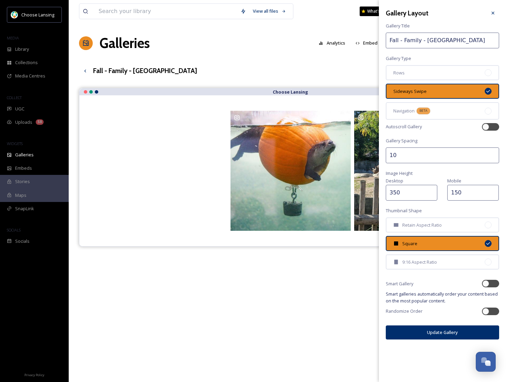
click at [453, 190] on input "150" at bounding box center [473, 193] width 52 height 16
type input "250"
click at [434, 336] on button "Update Gallery" at bounding box center [442, 333] width 113 height 14
